Goal: Information Seeking & Learning: Learn about a topic

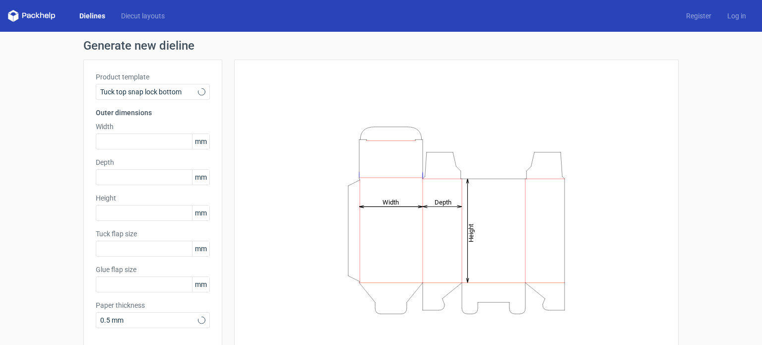
type input "15"
type input "10"
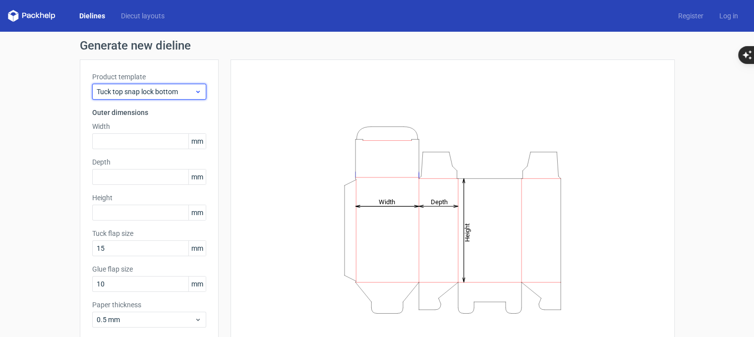
click at [187, 92] on span "Tuck top snap lock bottom" at bounding box center [146, 92] width 98 height 10
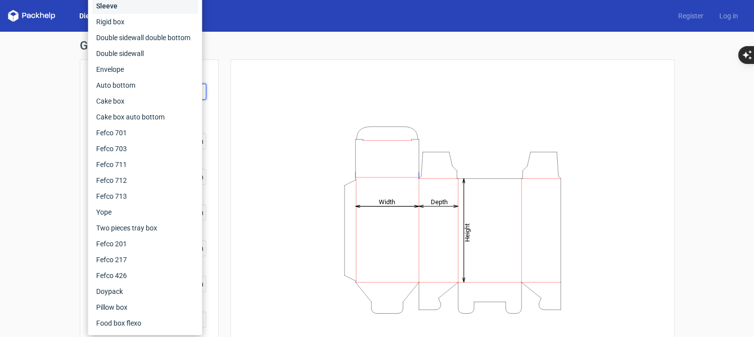
click at [186, 7] on div "Sleeve" at bounding box center [145, 6] width 106 height 16
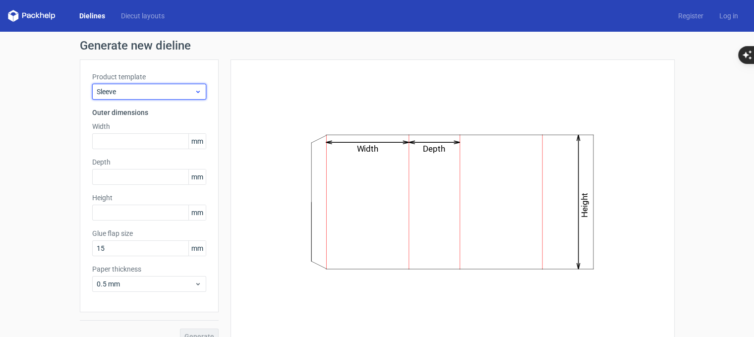
click at [178, 89] on span "Sleeve" at bounding box center [146, 92] width 98 height 10
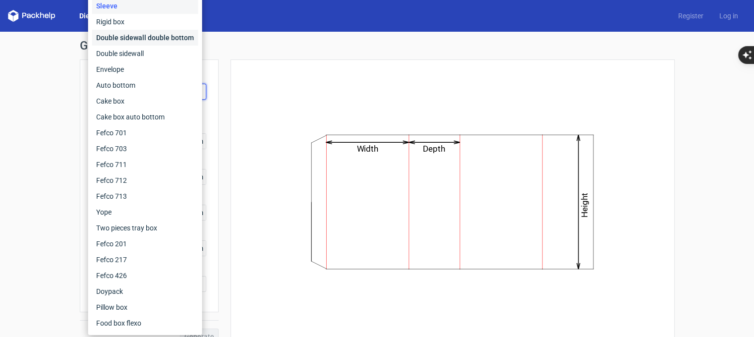
click at [172, 37] on div "Double sidewall double bottom" at bounding box center [145, 38] width 106 height 16
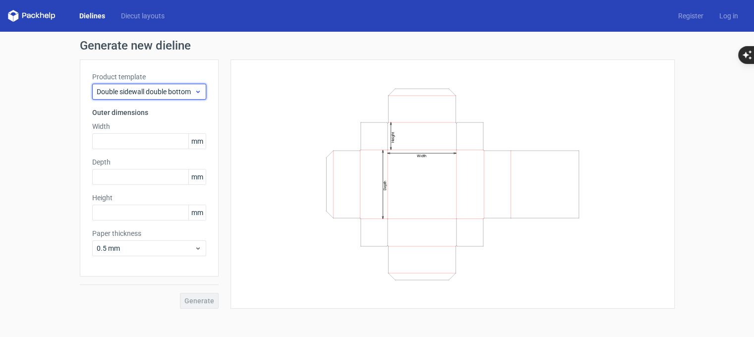
click at [193, 95] on span "Double sidewall double bottom" at bounding box center [146, 92] width 98 height 10
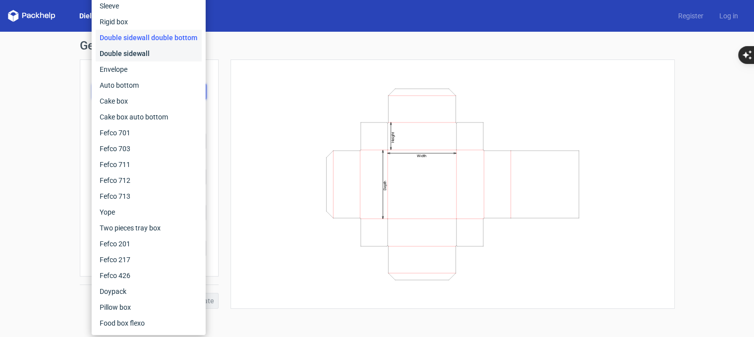
click at [186, 53] on div "Double sidewall" at bounding box center [149, 54] width 106 height 16
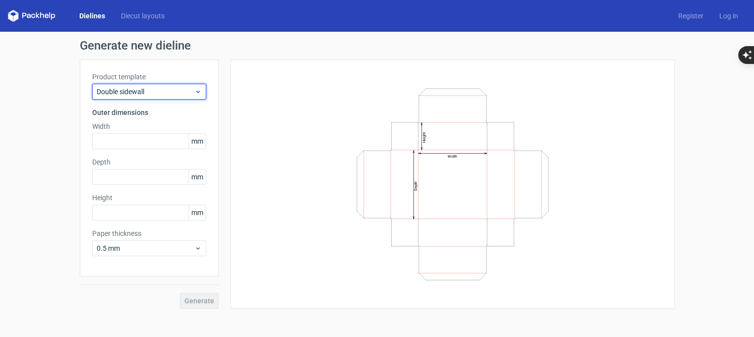
click at [192, 93] on span "Double sidewall" at bounding box center [146, 92] width 98 height 10
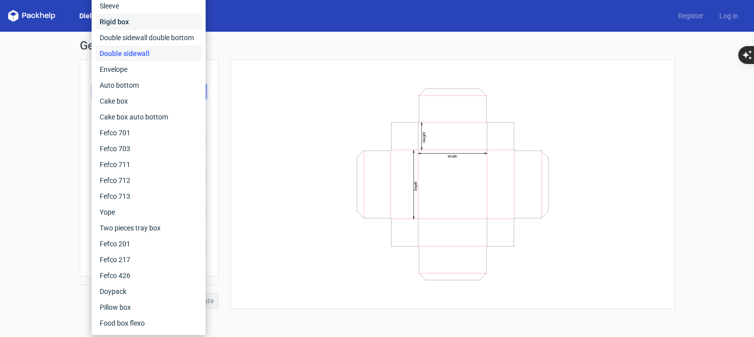
click at [188, 25] on div "Rigid box" at bounding box center [149, 22] width 106 height 16
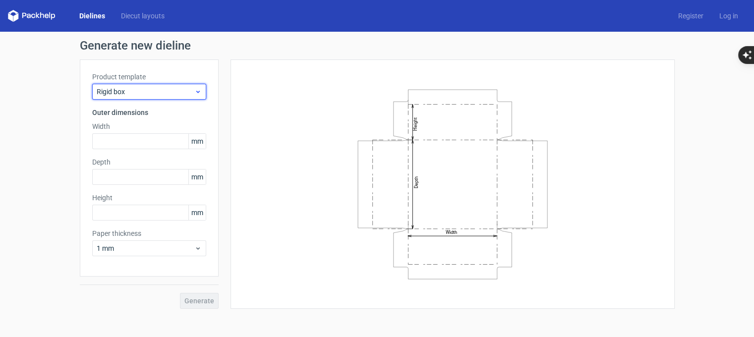
click at [204, 88] on div "Rigid box" at bounding box center [149, 92] width 114 height 16
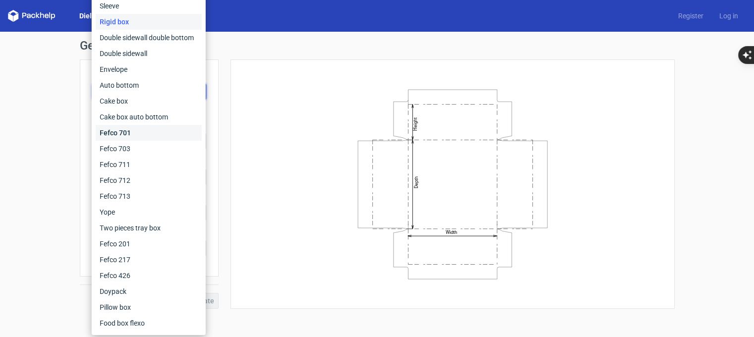
click at [190, 132] on div "Fefco 701" at bounding box center [149, 133] width 106 height 16
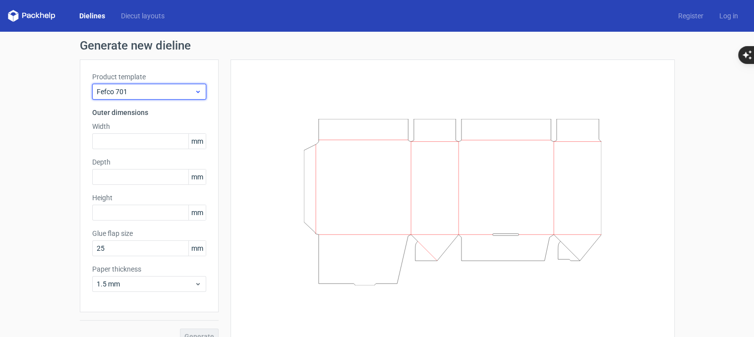
click at [196, 93] on icon at bounding box center [197, 92] width 7 height 8
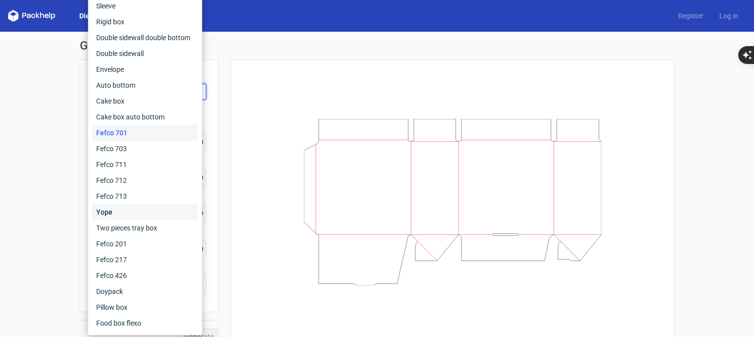
click at [175, 216] on div "Yope" at bounding box center [145, 212] width 106 height 16
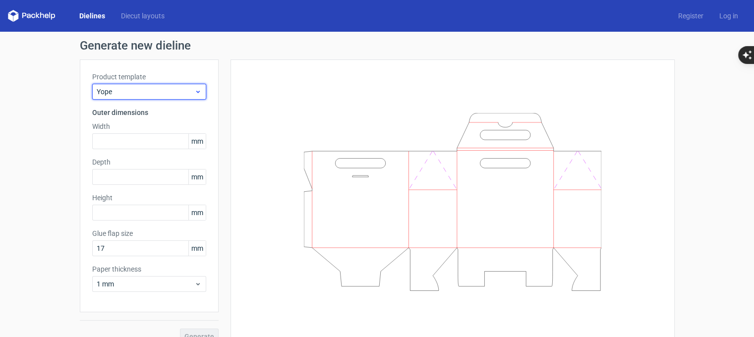
click at [197, 95] on icon at bounding box center [197, 92] width 7 height 8
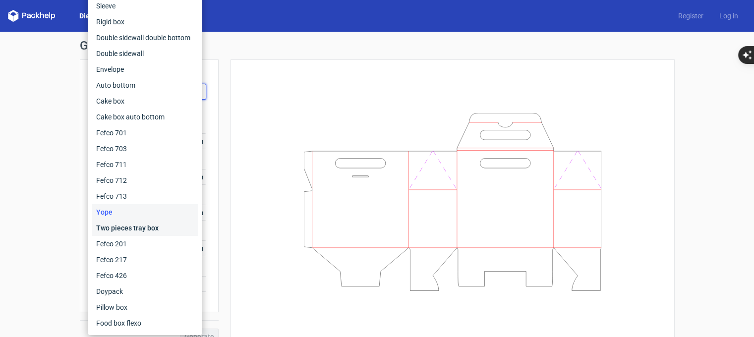
click at [168, 225] on div "Two pieces tray box" at bounding box center [145, 228] width 106 height 16
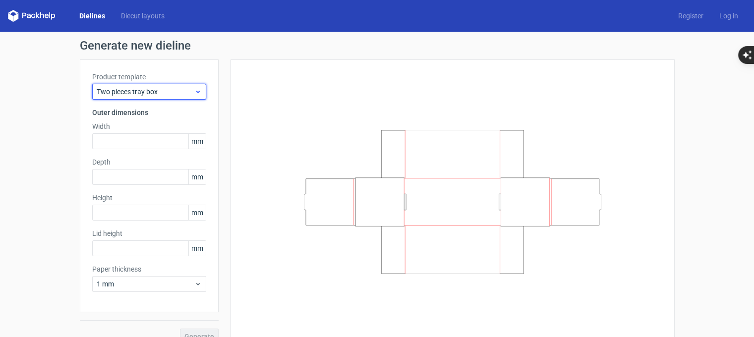
click at [198, 97] on div "Two pieces tray box" at bounding box center [149, 92] width 114 height 16
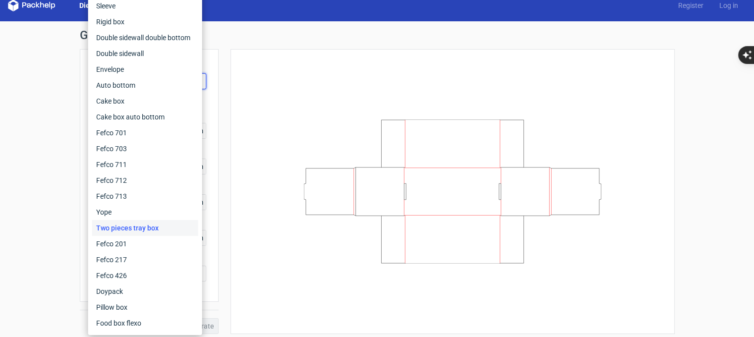
scroll to position [15, 0]
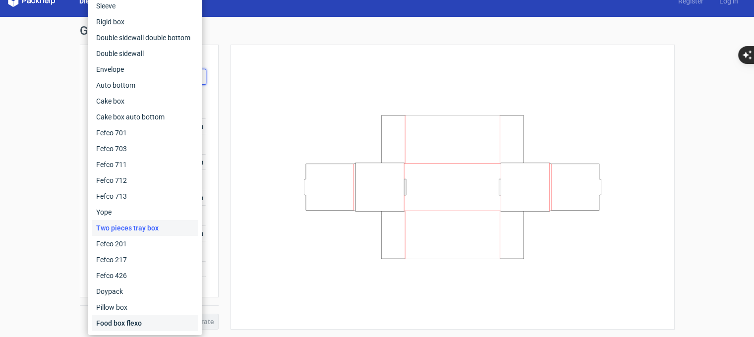
click at [158, 323] on div "Food box flexo" at bounding box center [145, 323] width 106 height 16
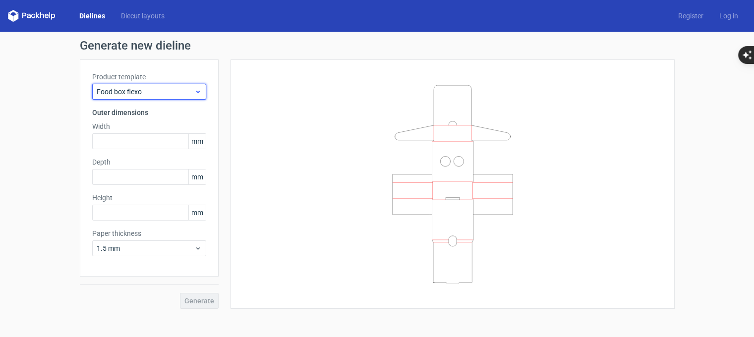
click at [193, 95] on span "Food box flexo" at bounding box center [146, 92] width 98 height 10
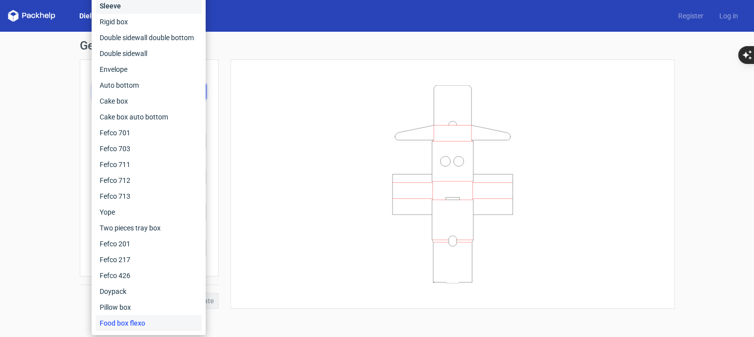
click at [135, 5] on div "Sleeve" at bounding box center [149, 6] width 106 height 16
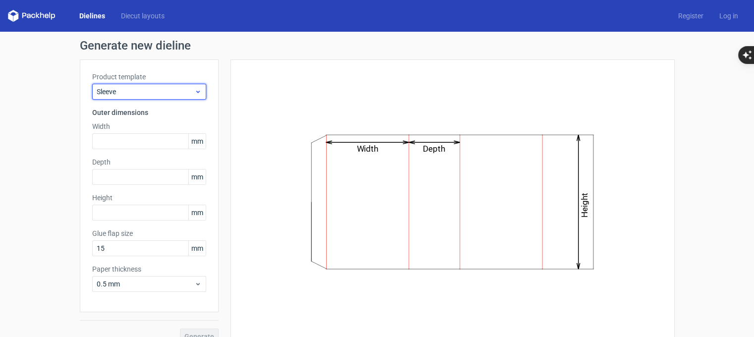
click at [198, 90] on div "Sleeve" at bounding box center [149, 92] width 114 height 16
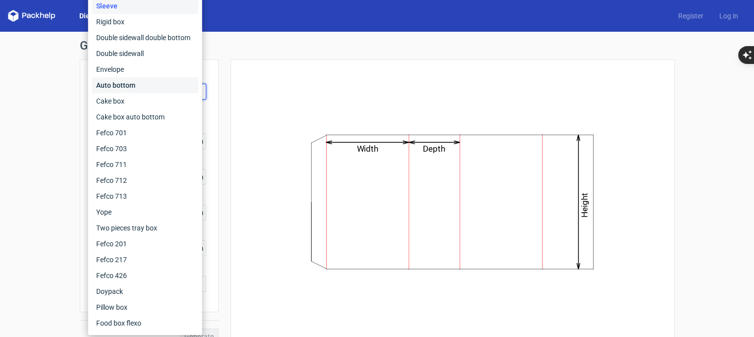
click at [152, 86] on div "Auto bottom" at bounding box center [145, 85] width 106 height 16
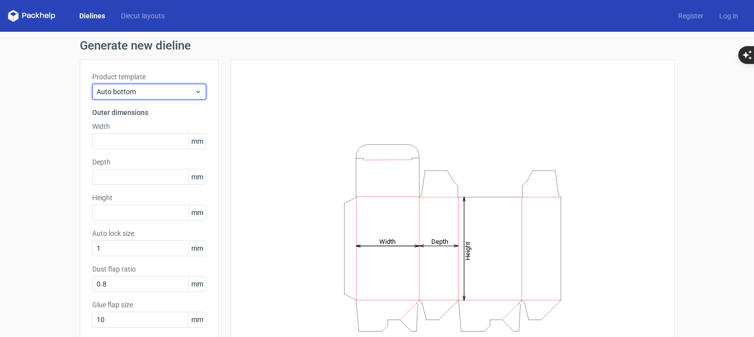
click at [171, 87] on span "Auto bottom" at bounding box center [146, 92] width 98 height 10
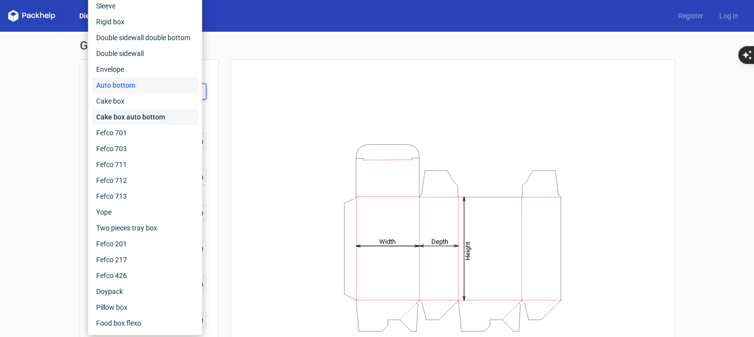
click at [167, 115] on div "Cake box auto bottom" at bounding box center [145, 117] width 106 height 16
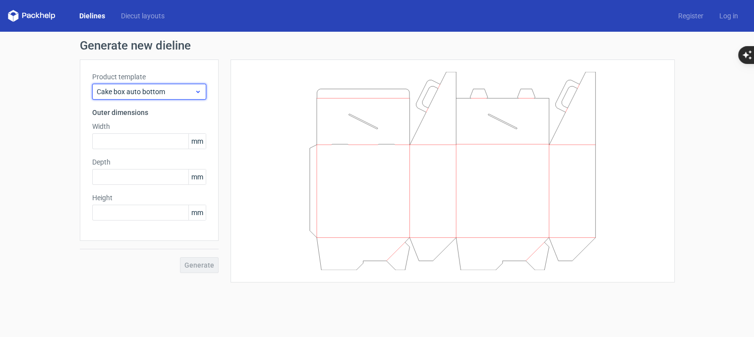
click at [182, 97] on div "Cake box auto bottom" at bounding box center [149, 92] width 114 height 16
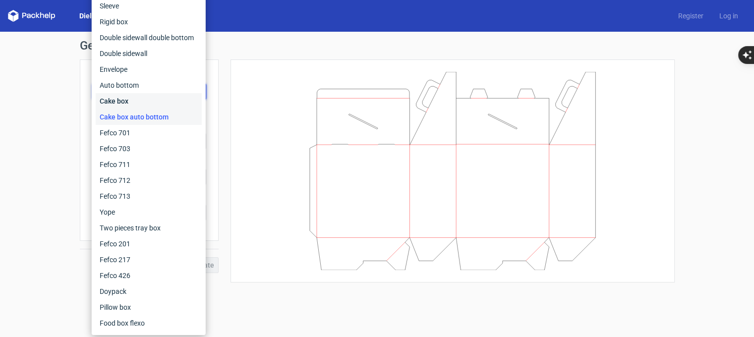
click at [182, 97] on div "Cake box" at bounding box center [149, 101] width 106 height 16
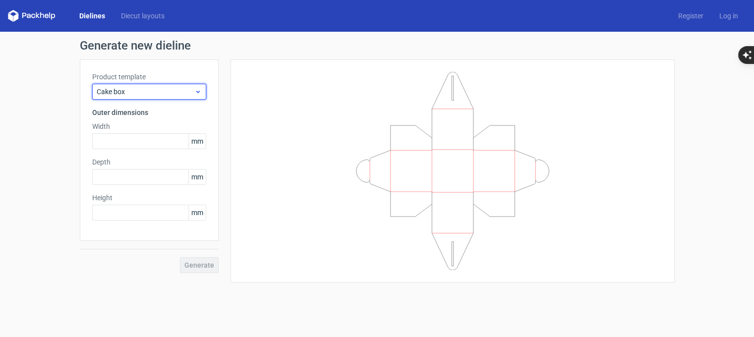
click at [184, 95] on span "Cake box" at bounding box center [146, 92] width 98 height 10
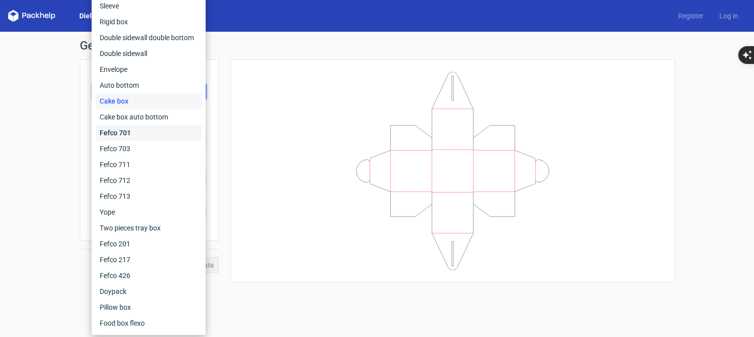
click at [175, 133] on div "Fefco 701" at bounding box center [149, 133] width 106 height 16
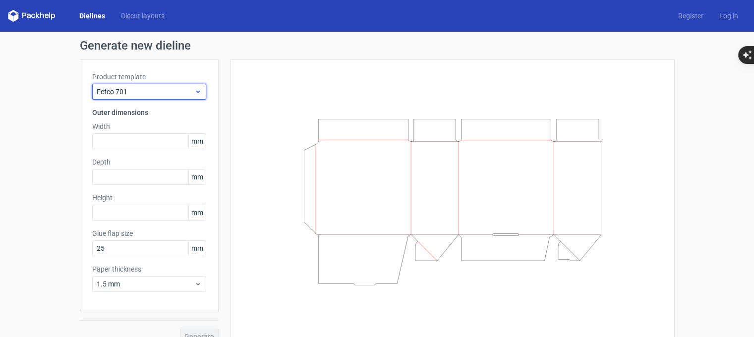
click at [196, 93] on icon at bounding box center [197, 92] width 7 height 8
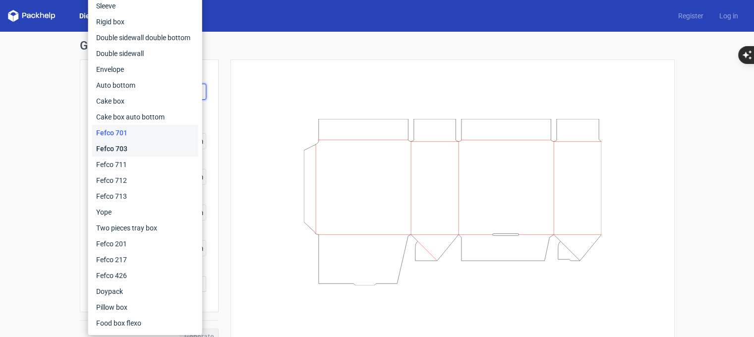
click at [161, 151] on div "Fefco 703" at bounding box center [145, 149] width 106 height 16
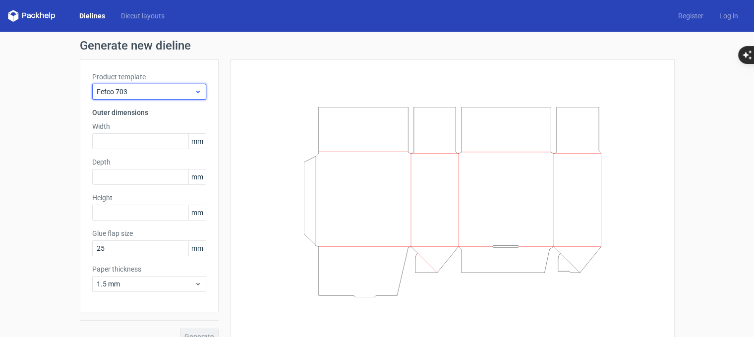
click at [180, 97] on div "Fefco 703" at bounding box center [149, 92] width 114 height 16
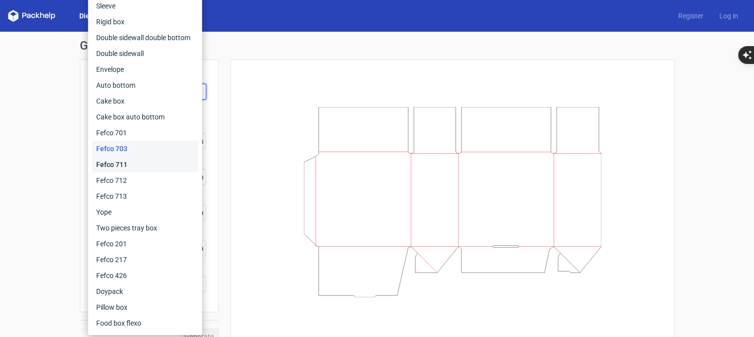
click at [150, 164] on div "Fefco 711" at bounding box center [145, 165] width 106 height 16
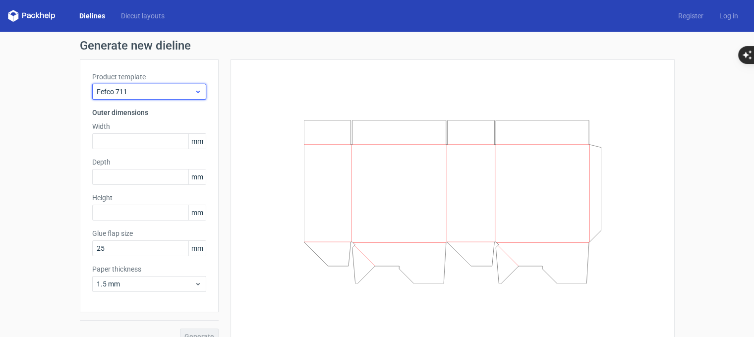
click at [173, 85] on div "Fefco 711" at bounding box center [149, 92] width 114 height 16
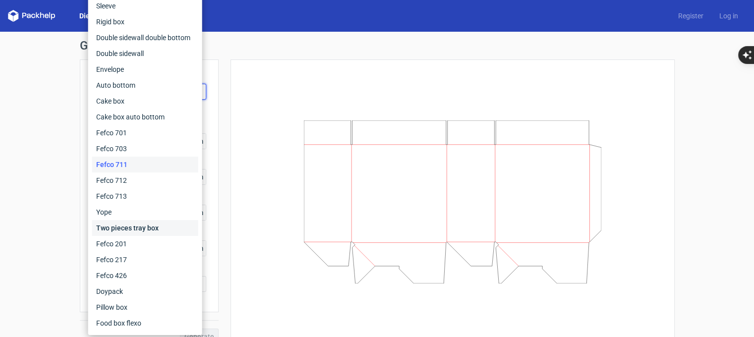
click at [121, 231] on div "Two pieces tray box" at bounding box center [145, 228] width 106 height 16
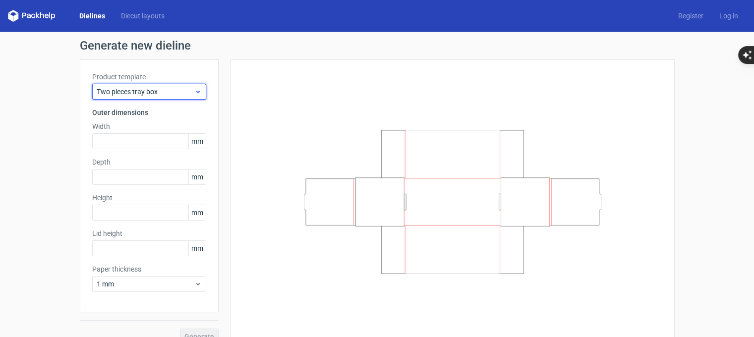
click at [174, 95] on span "Two pieces tray box" at bounding box center [146, 92] width 98 height 10
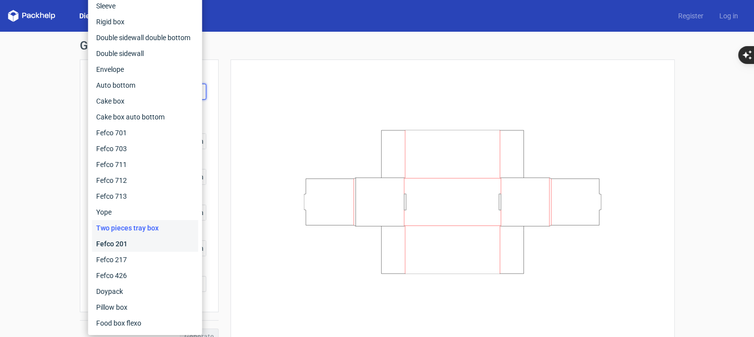
click at [152, 246] on div "Fefco 201" at bounding box center [145, 244] width 106 height 16
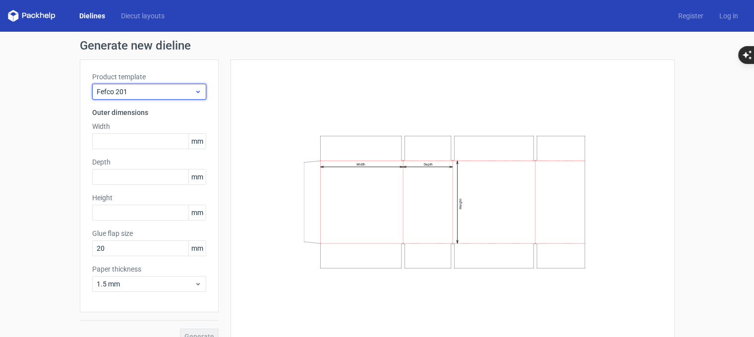
click at [173, 99] on div "Fefco 201" at bounding box center [149, 92] width 114 height 16
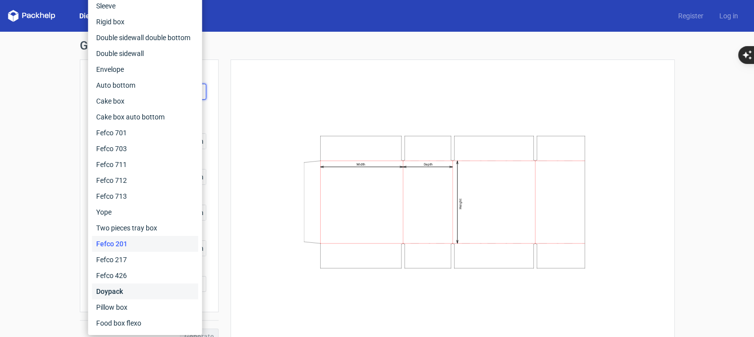
click at [145, 287] on div "Doypack" at bounding box center [145, 292] width 106 height 16
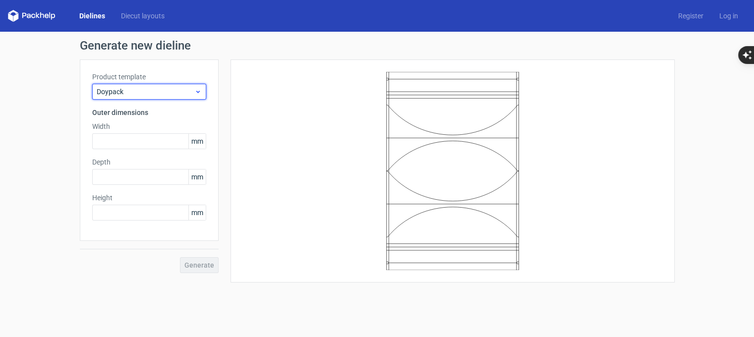
click at [169, 90] on span "Doypack" at bounding box center [146, 92] width 98 height 10
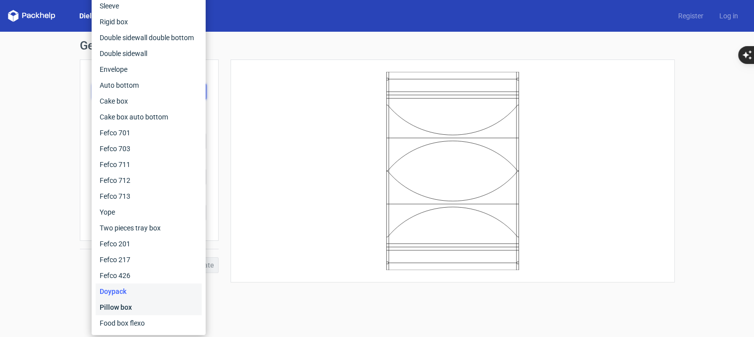
click at [137, 307] on div "Pillow box" at bounding box center [149, 307] width 106 height 16
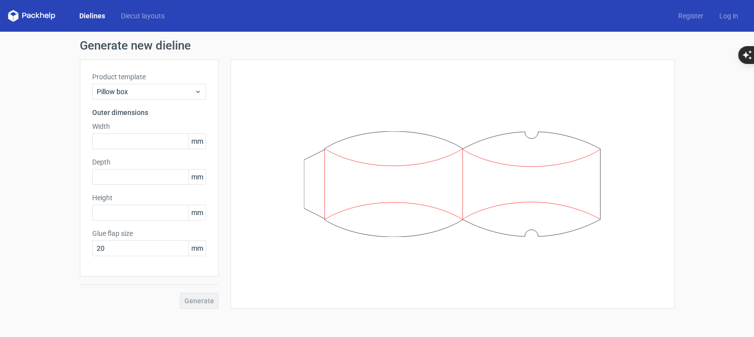
click at [171, 83] on div "Product template Pillow box" at bounding box center [149, 86] width 114 height 28
click at [167, 91] on span "Pillow box" at bounding box center [146, 92] width 98 height 10
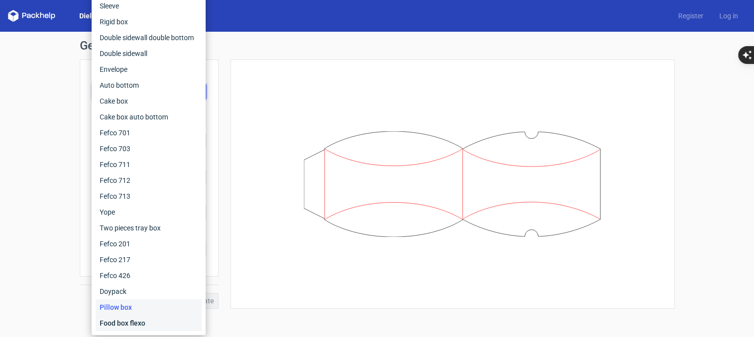
click at [141, 323] on div "Food box flexo" at bounding box center [149, 323] width 106 height 16
